Goal: Transaction & Acquisition: Purchase product/service

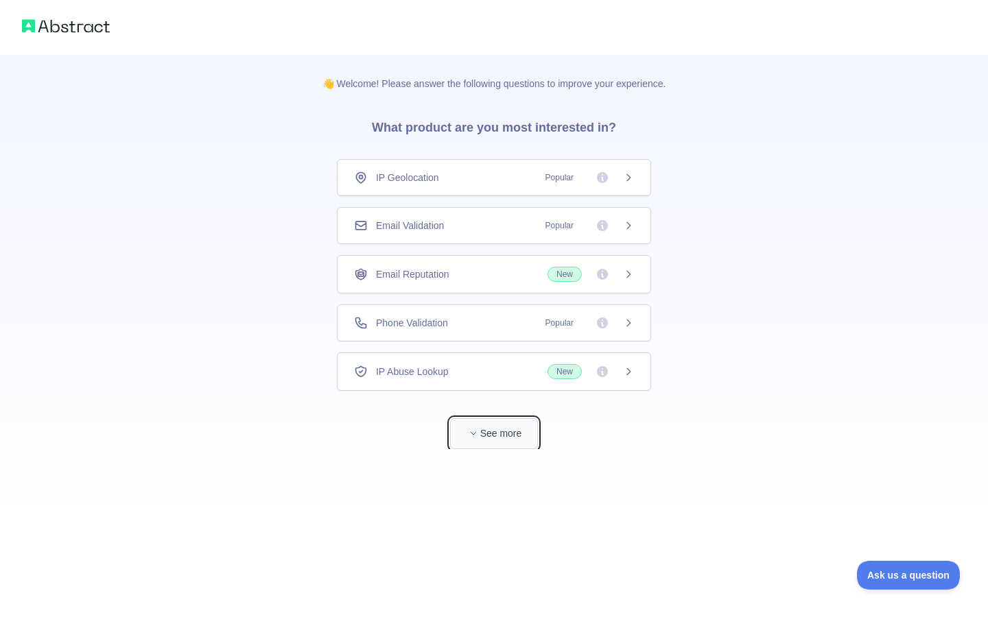
click at [486, 433] on button "See more" at bounding box center [494, 433] width 88 height 31
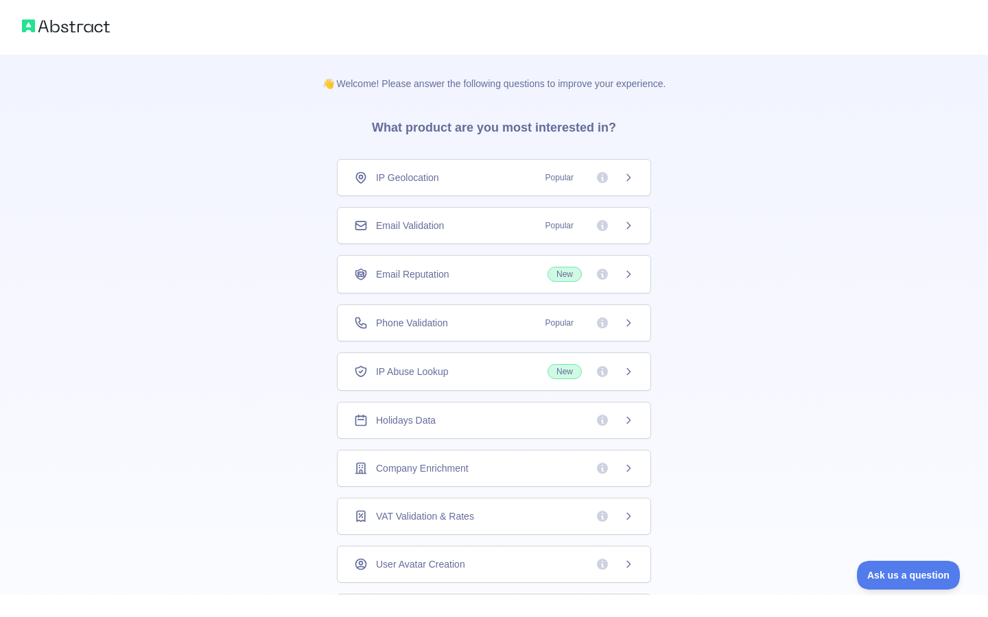
click at [449, 273] on span "Email Reputation" at bounding box center [412, 275] width 73 height 14
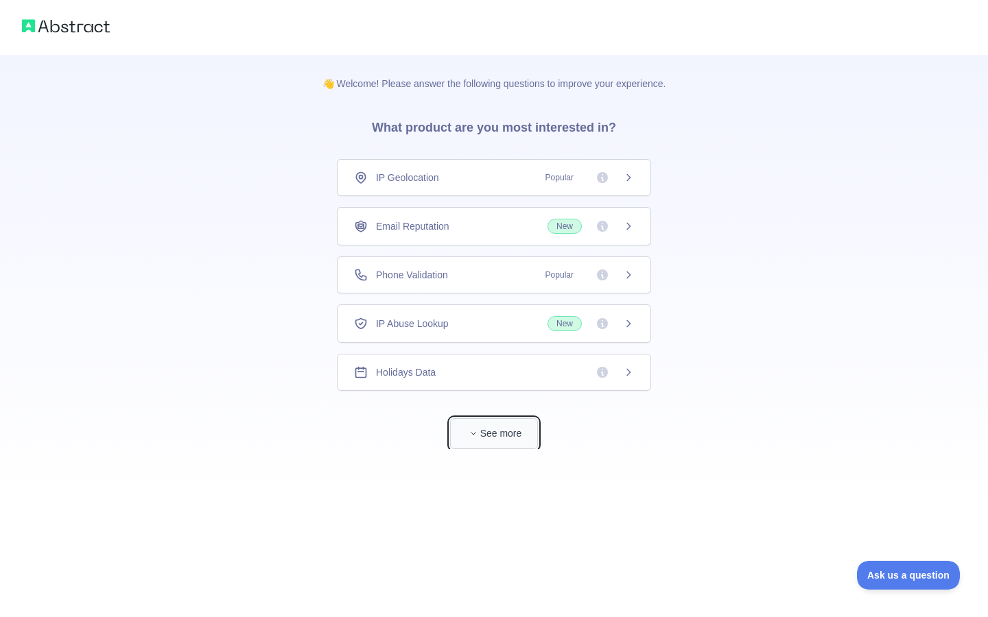
click at [501, 436] on button "See more" at bounding box center [494, 433] width 88 height 31
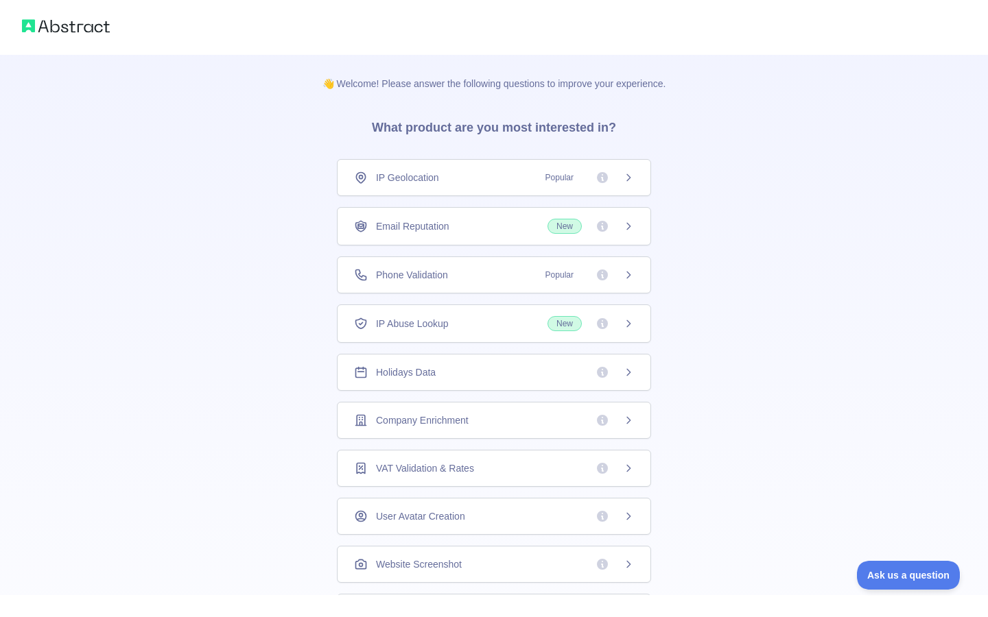
scroll to position [5, 0]
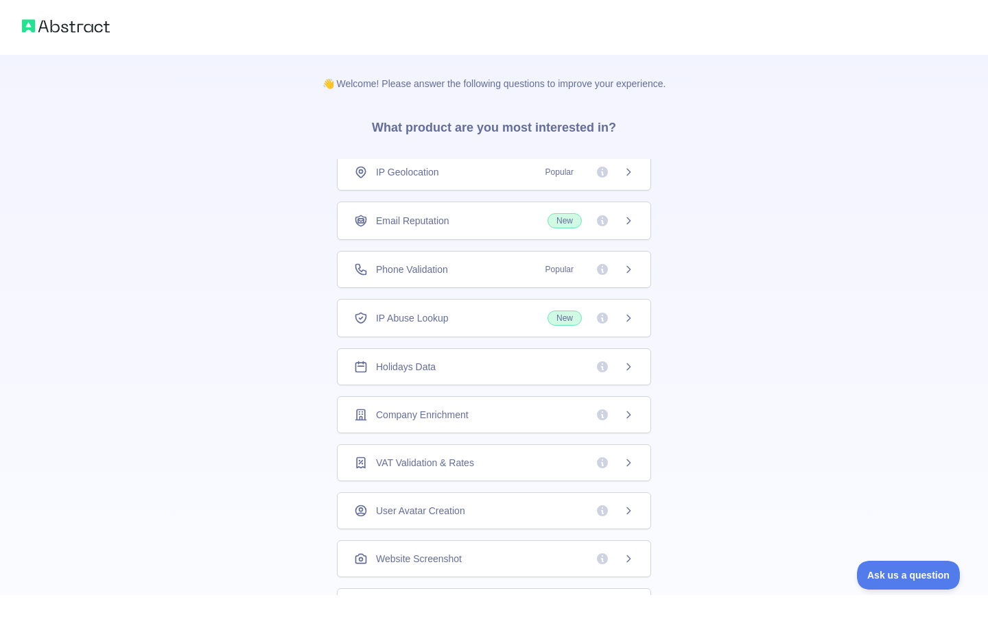
click at [491, 414] on div "Company Enrichment" at bounding box center [494, 415] width 280 height 14
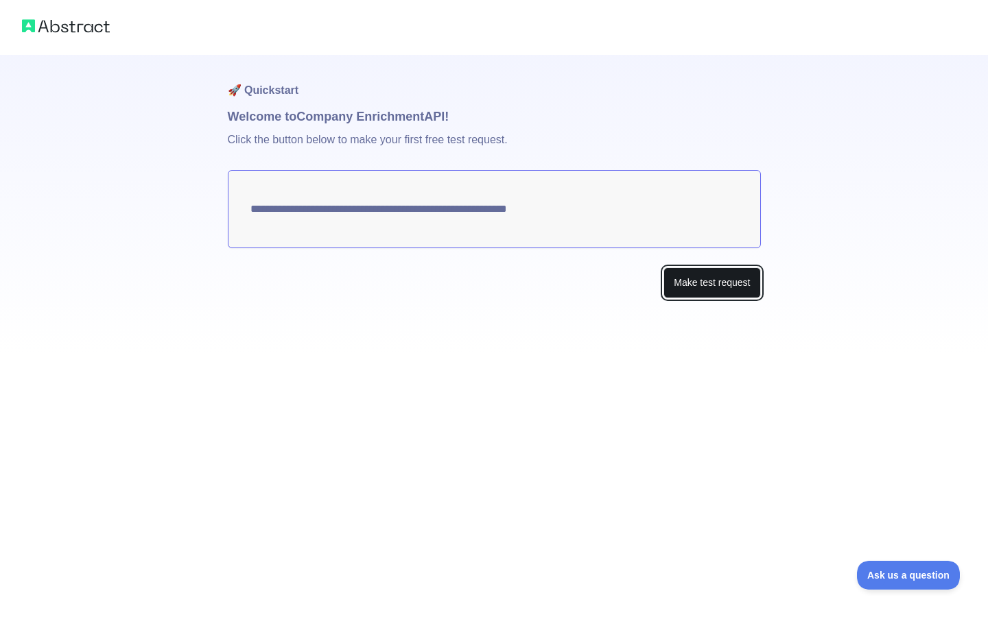
click at [699, 281] on button "Make test request" at bounding box center [711, 283] width 97 height 31
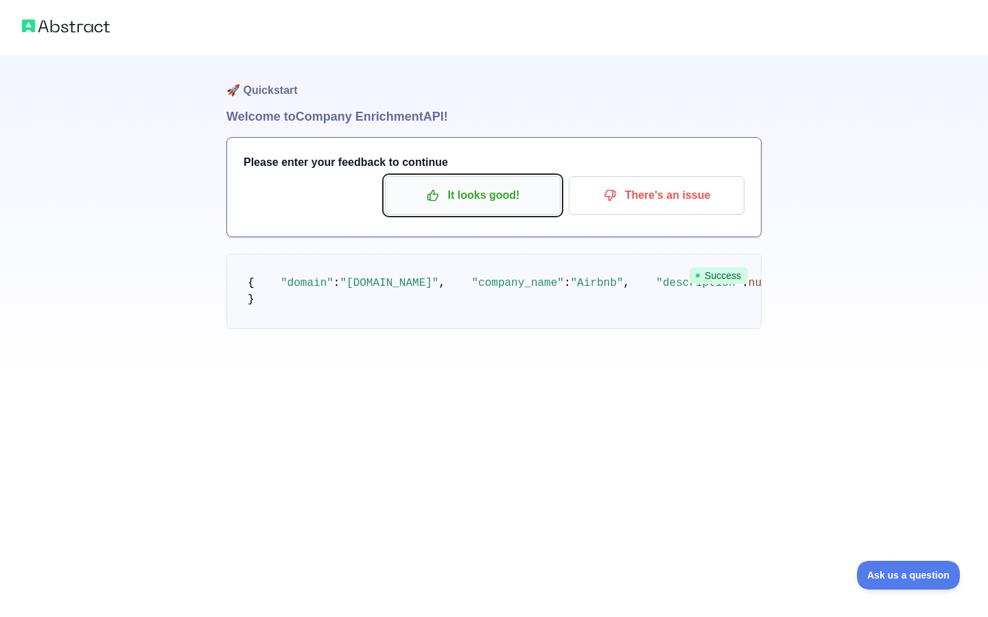
click at [510, 202] on p "It looks good!" at bounding box center [472, 195] width 155 height 23
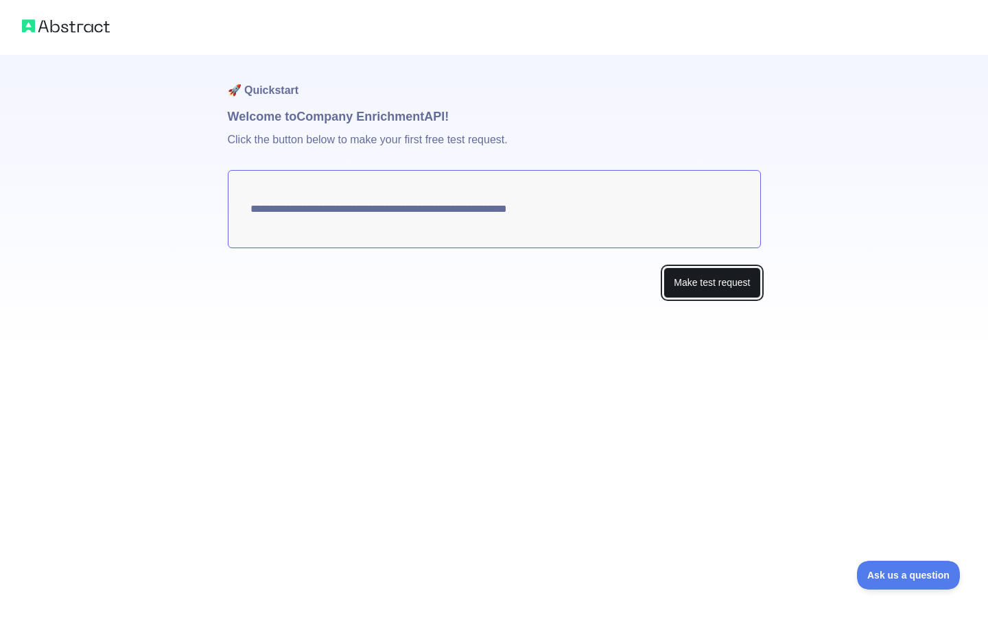
click at [687, 285] on button "Make test request" at bounding box center [711, 283] width 97 height 31
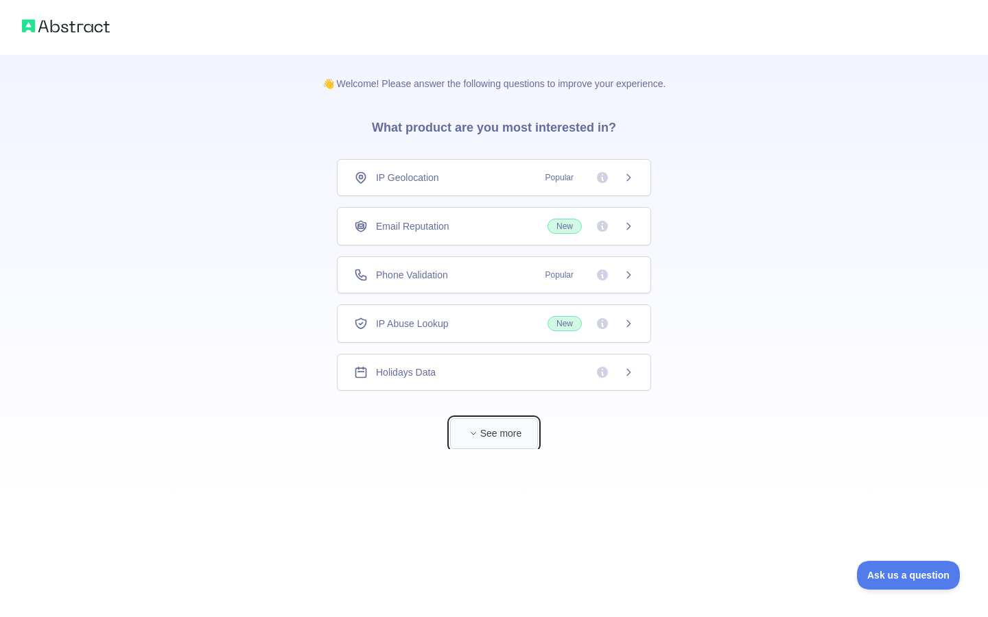
click at [489, 438] on button "See more" at bounding box center [494, 433] width 88 height 31
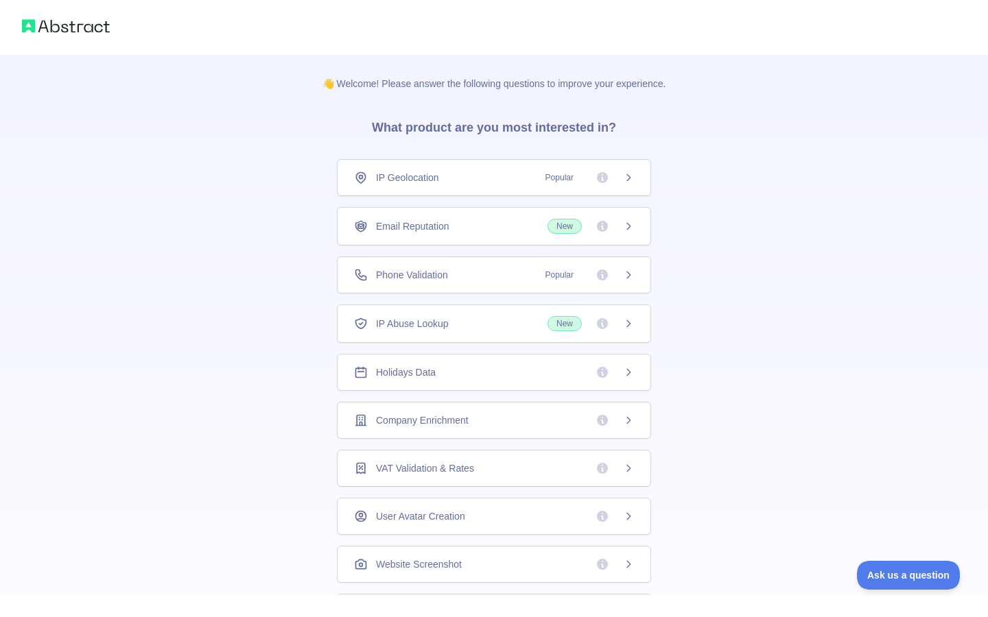
click at [443, 230] on span "Email Reputation" at bounding box center [412, 227] width 73 height 14
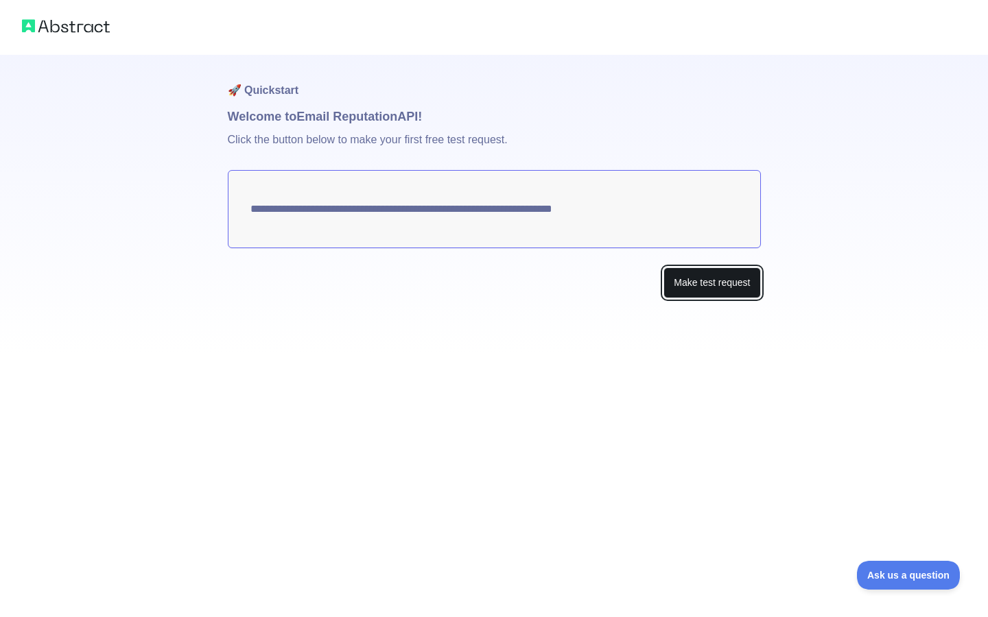
click at [676, 292] on button "Make test request" at bounding box center [711, 283] width 97 height 31
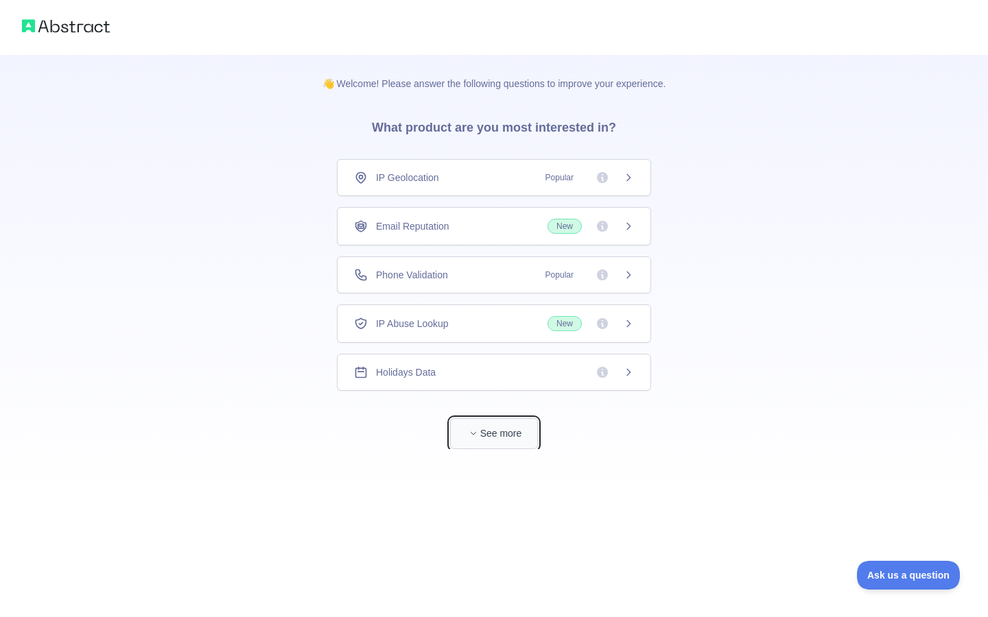
click at [482, 433] on button "See more" at bounding box center [494, 433] width 88 height 31
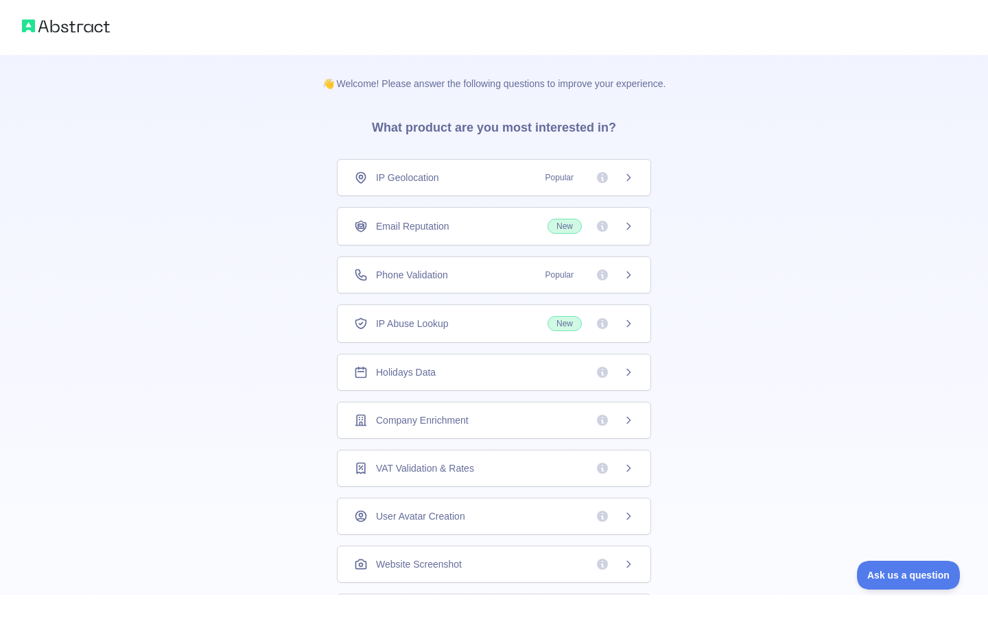
click at [440, 420] on span "Company Enrichment" at bounding box center [422, 421] width 93 height 14
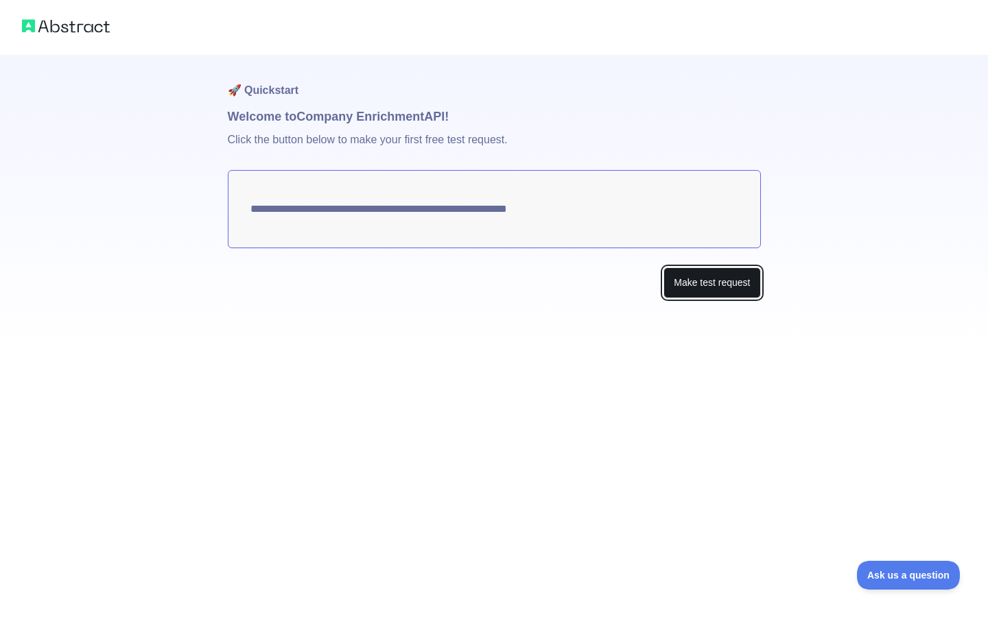
click at [715, 272] on button "Make test request" at bounding box center [711, 283] width 97 height 31
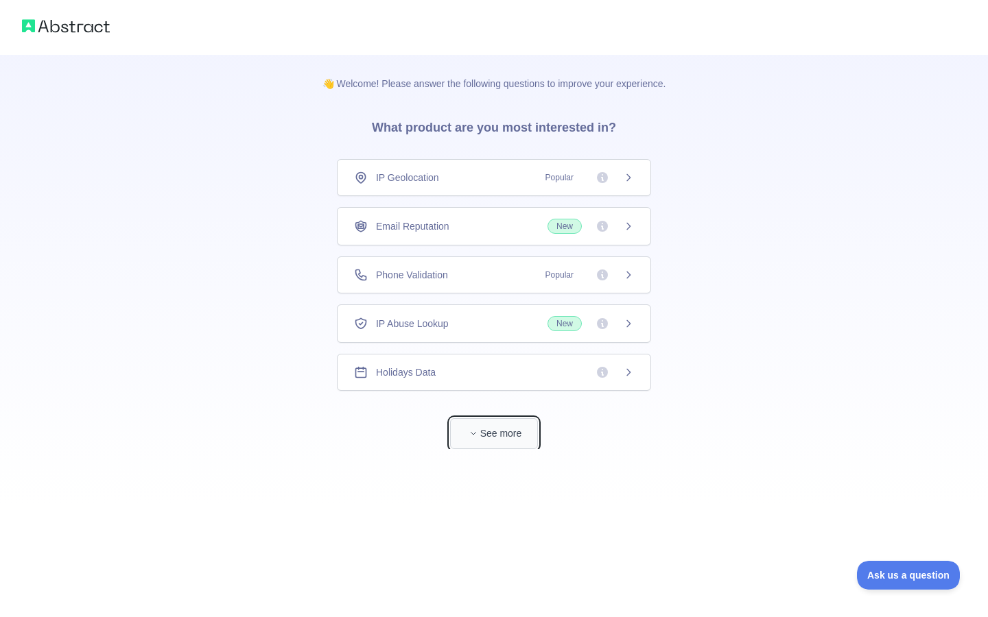
click at [488, 435] on button "See more" at bounding box center [494, 433] width 88 height 31
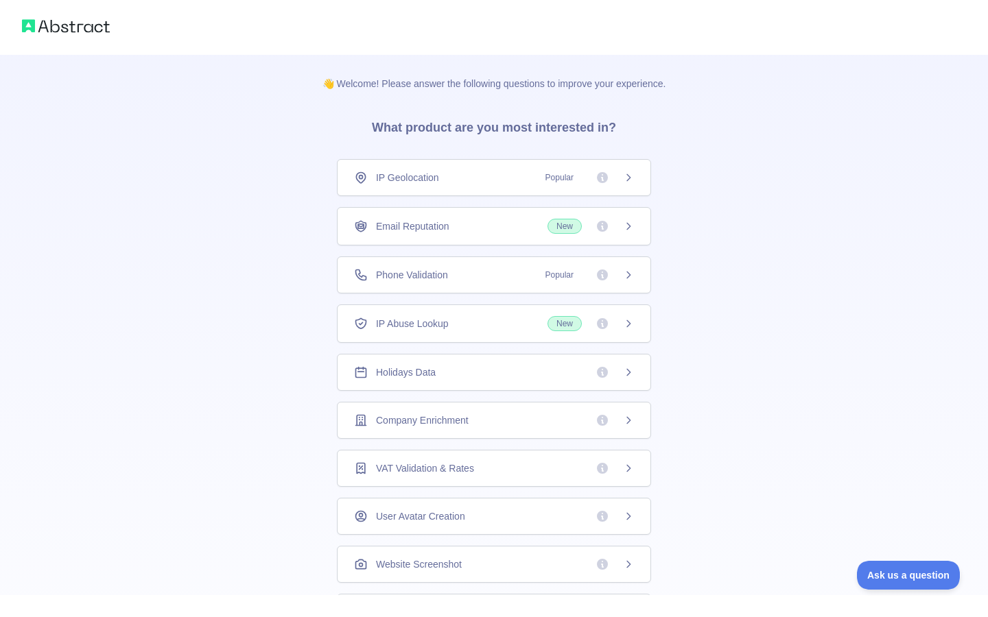
click at [469, 416] on span "Company Enrichment" at bounding box center [422, 421] width 93 height 14
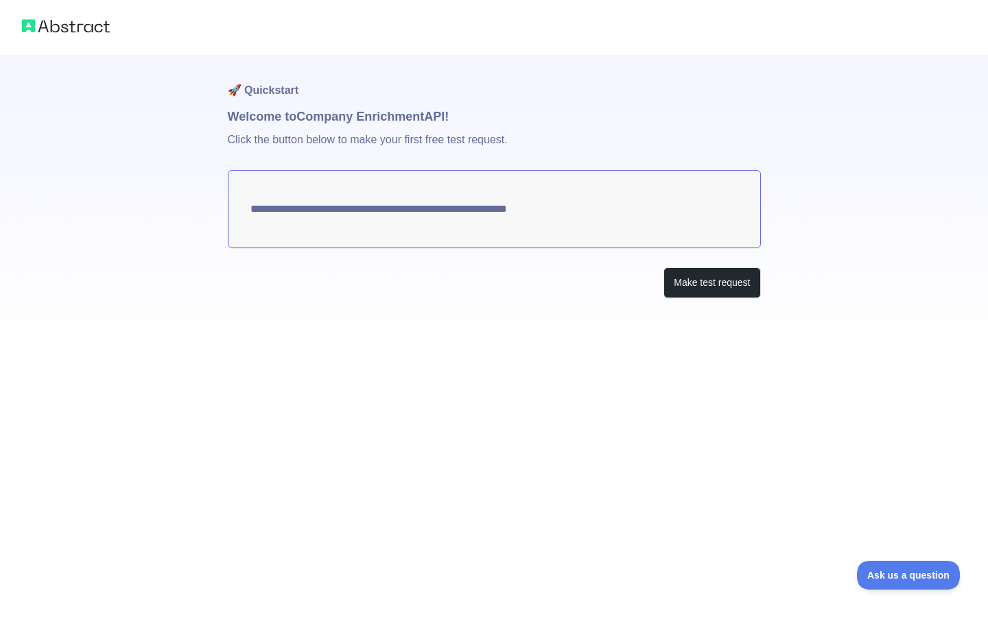
drag, startPoint x: 596, startPoint y: 204, endPoint x: 492, endPoint y: 217, distance: 105.1
click at [492, 218] on textarea "**********" at bounding box center [494, 209] width 533 height 78
click at [715, 287] on button "Make test request" at bounding box center [711, 283] width 97 height 31
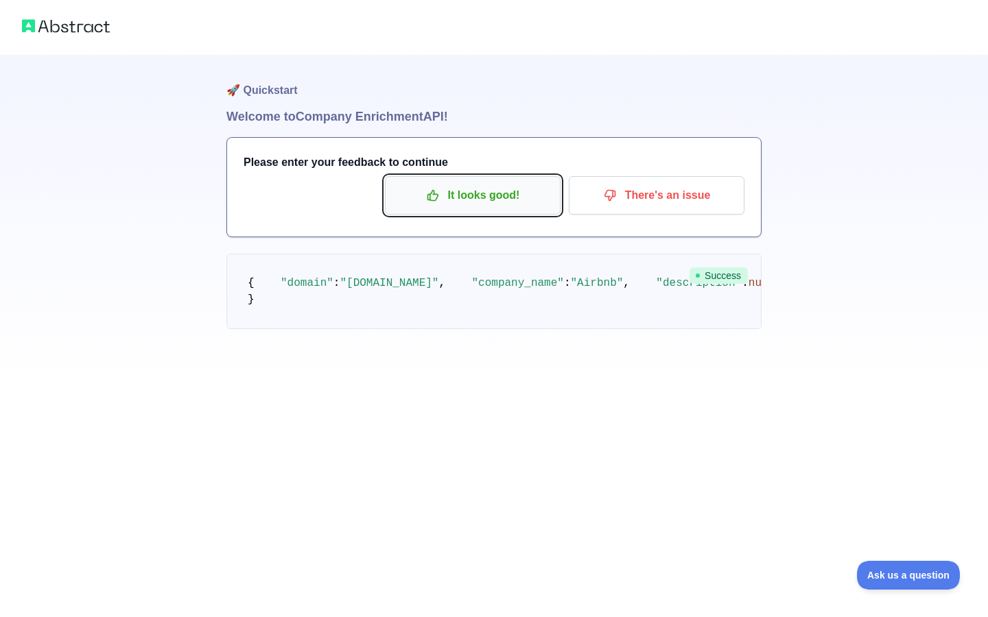
click at [506, 201] on p "It looks good!" at bounding box center [472, 195] width 155 height 23
